Goal: Transaction & Acquisition: Subscribe to service/newsletter

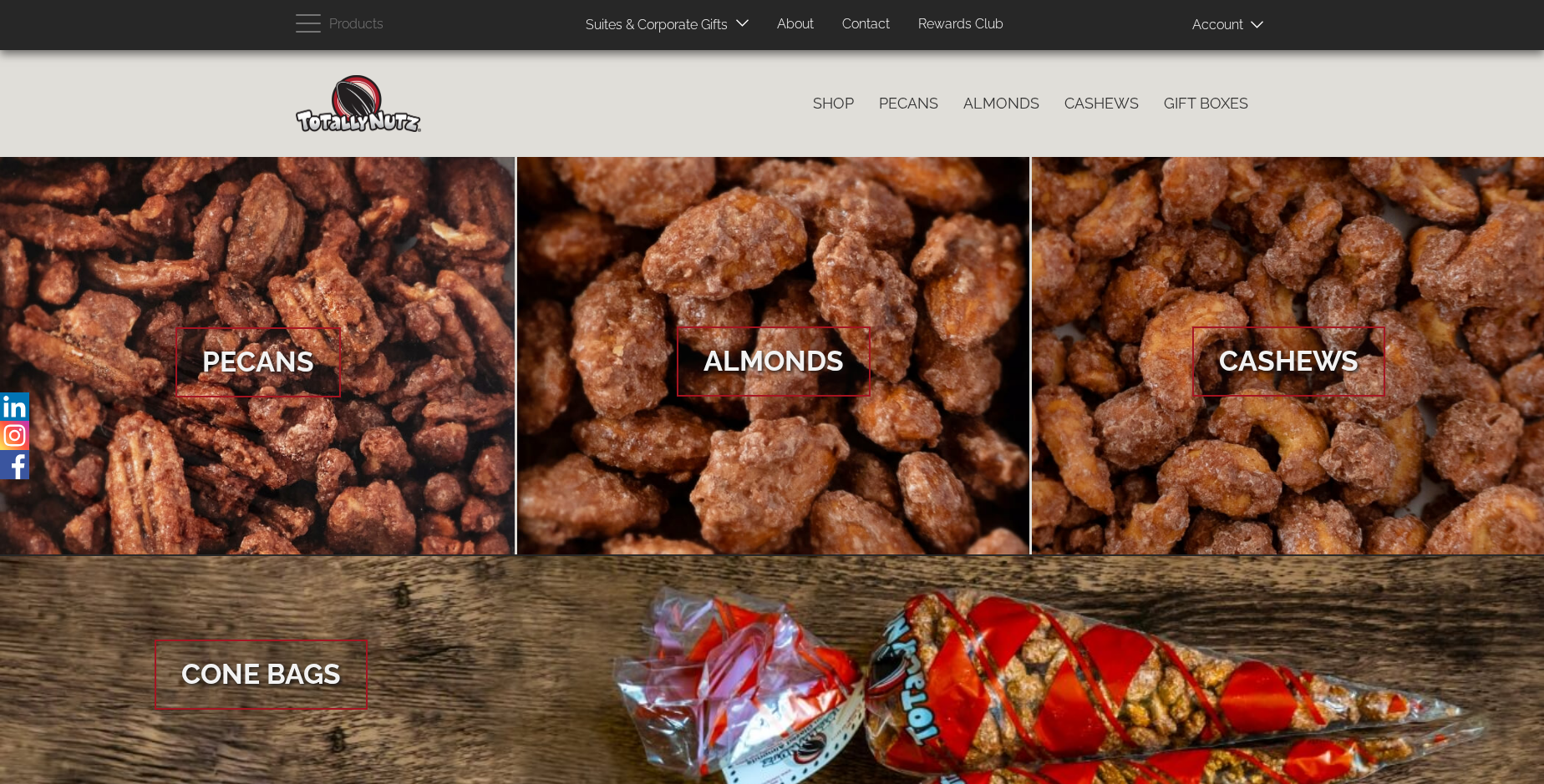
scroll to position [2497, 0]
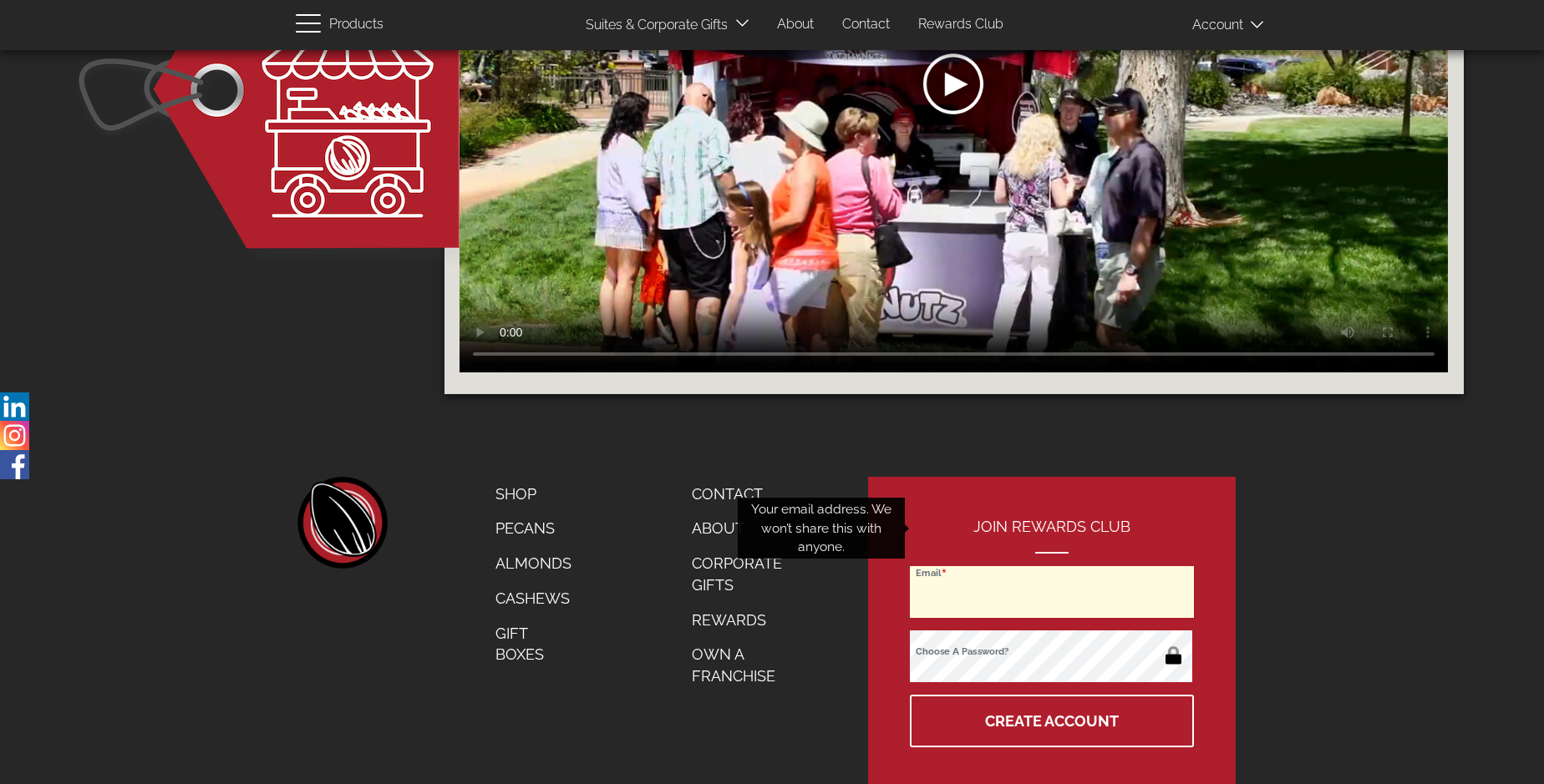
click at [1053, 566] on input "Email" at bounding box center [1052, 591] width 284 height 52
type input "emherro@hotmail.com"
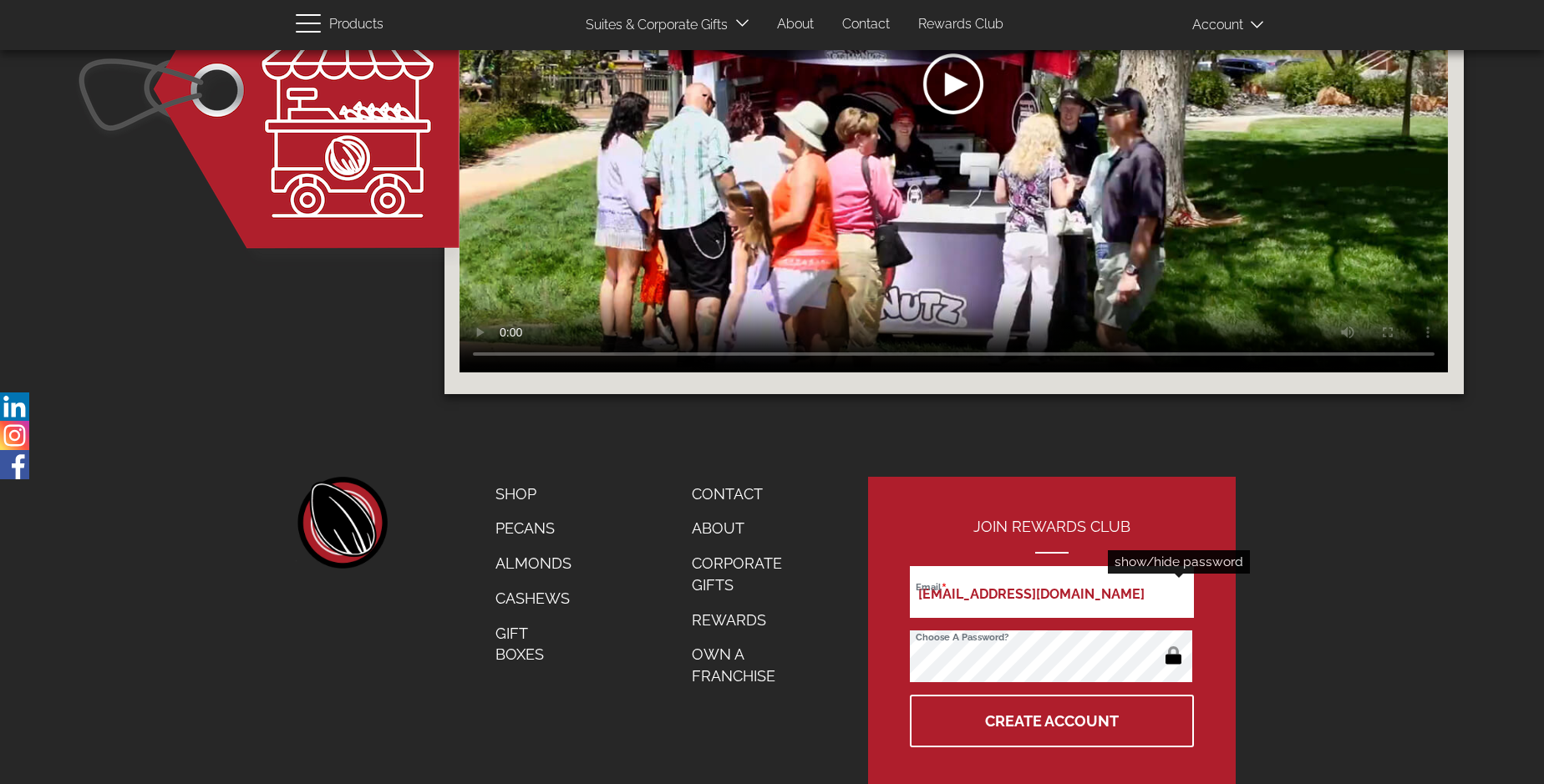
click at [1173, 644] on button "button" at bounding box center [1174, 657] width 32 height 26
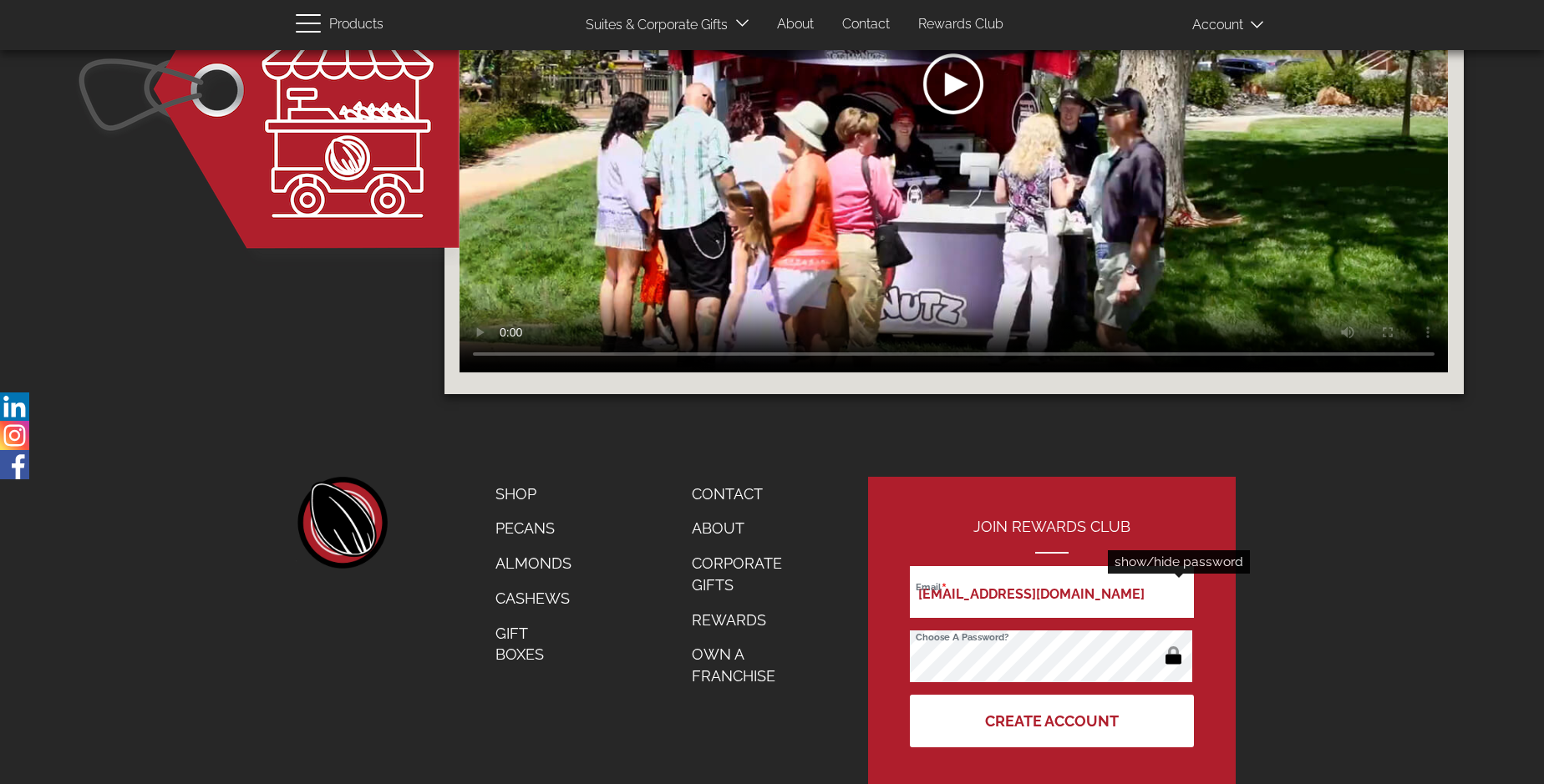
click at [1053, 695] on button "Create Account" at bounding box center [1052, 722] width 284 height 53
